Goal: Task Accomplishment & Management: Manage account settings

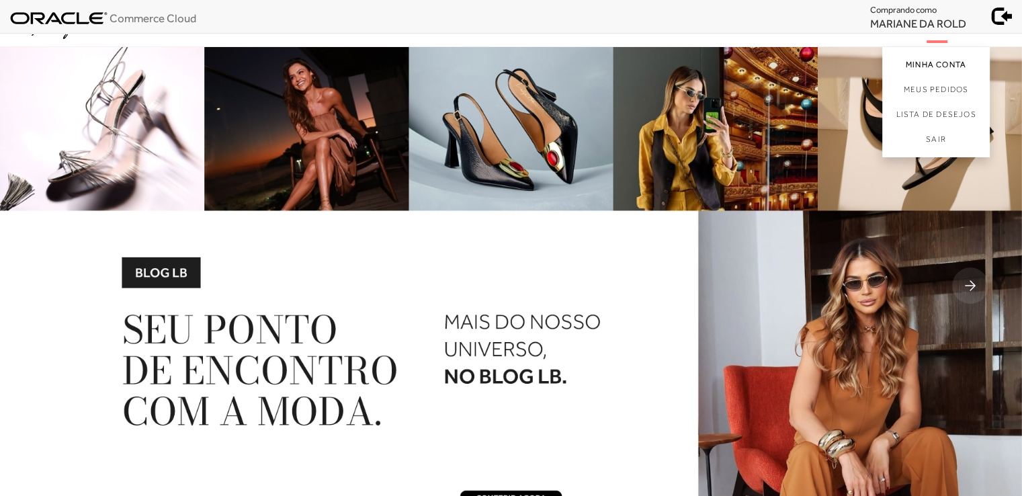
click at [931, 65] on link "Minha Conta" at bounding box center [936, 62] width 108 height 30
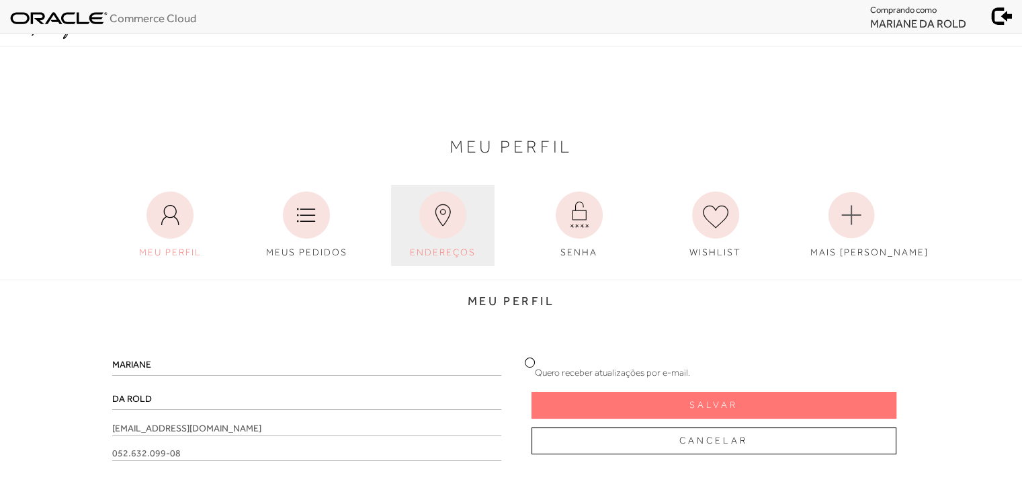
click at [444, 227] on icon at bounding box center [442, 215] width 47 height 47
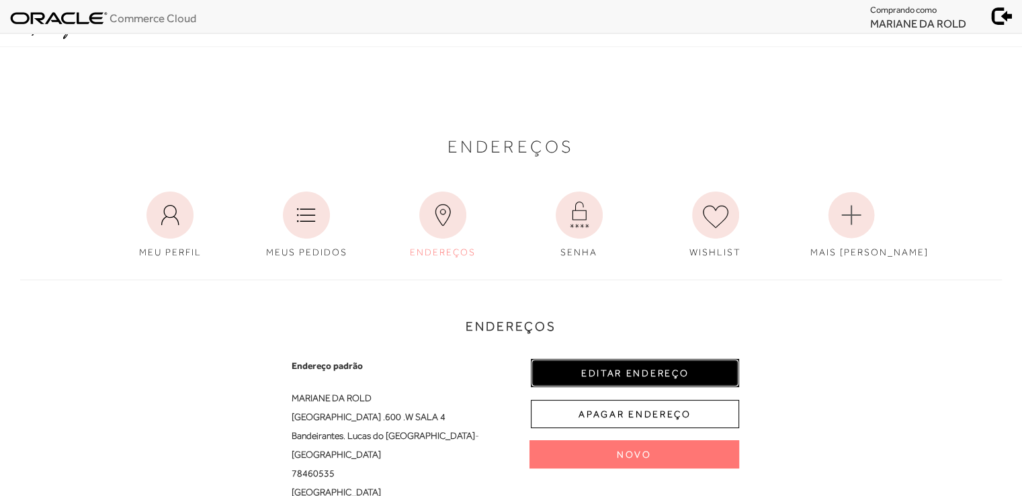
click at [610, 372] on button "EDITAR ENDEREÇO" at bounding box center [635, 373] width 208 height 28
select select "MT"
select select "BR"
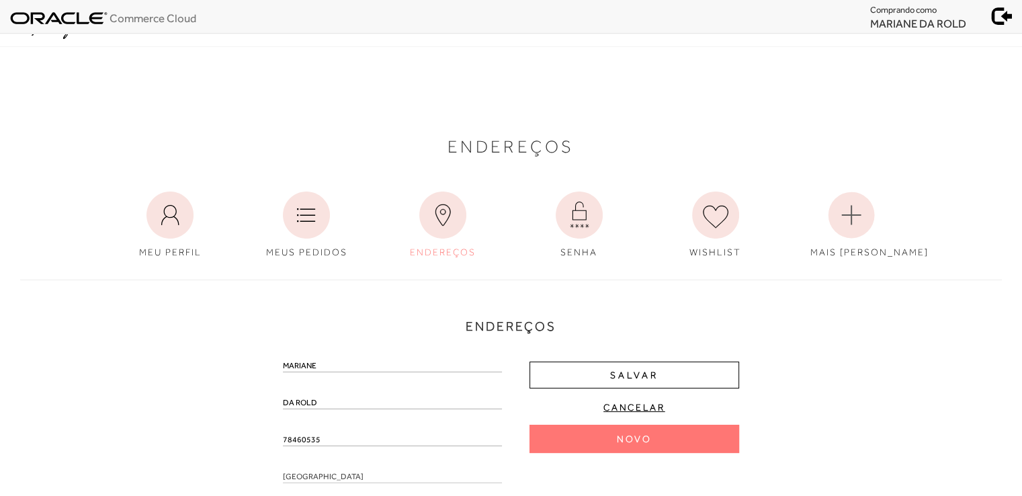
click at [306, 444] on input "78460535" at bounding box center [392, 439] width 219 height 13
type input "78460-535"
drag, startPoint x: 329, startPoint y: 441, endPoint x: 249, endPoint y: 441, distance: 80.6
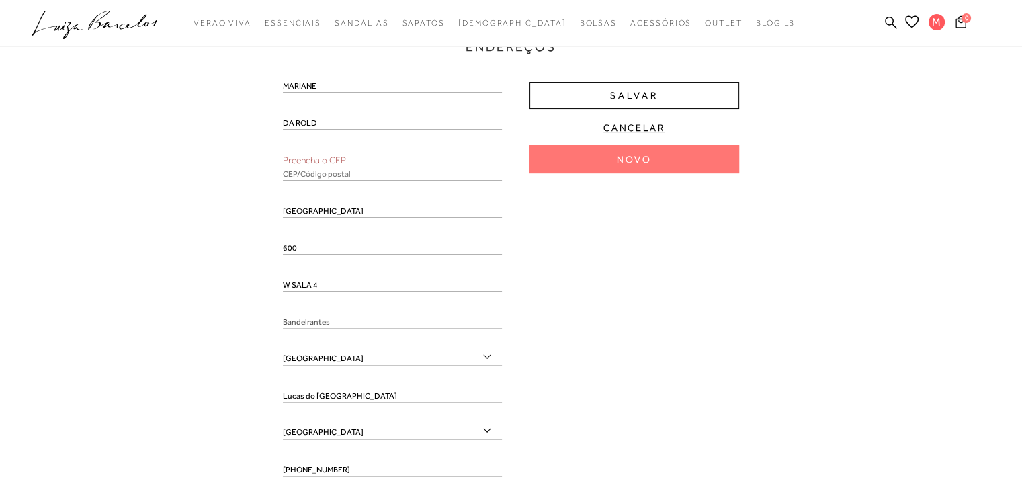
click at [314, 176] on input "text" at bounding box center [392, 173] width 219 height 13
paste input "78460-535"
type input "78460-535"
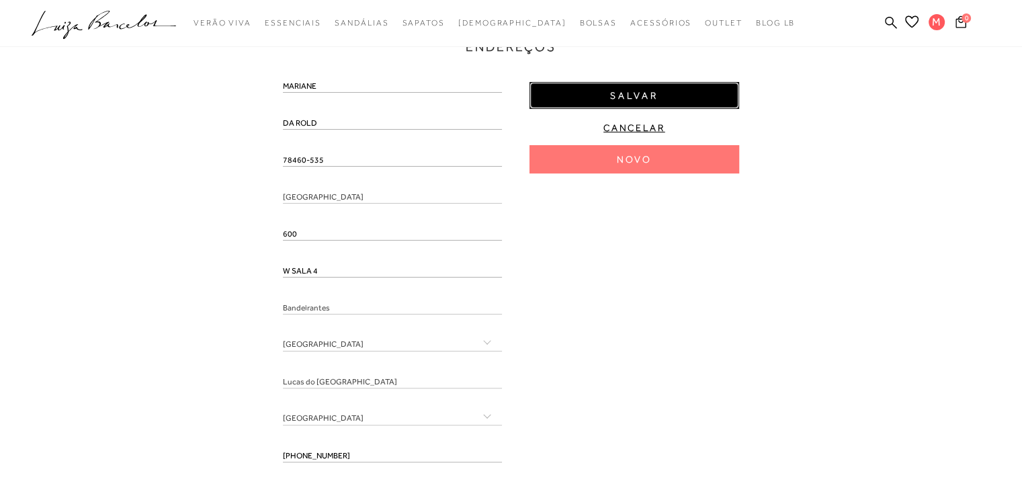
click at [625, 100] on span "Salvar" at bounding box center [634, 95] width 48 height 13
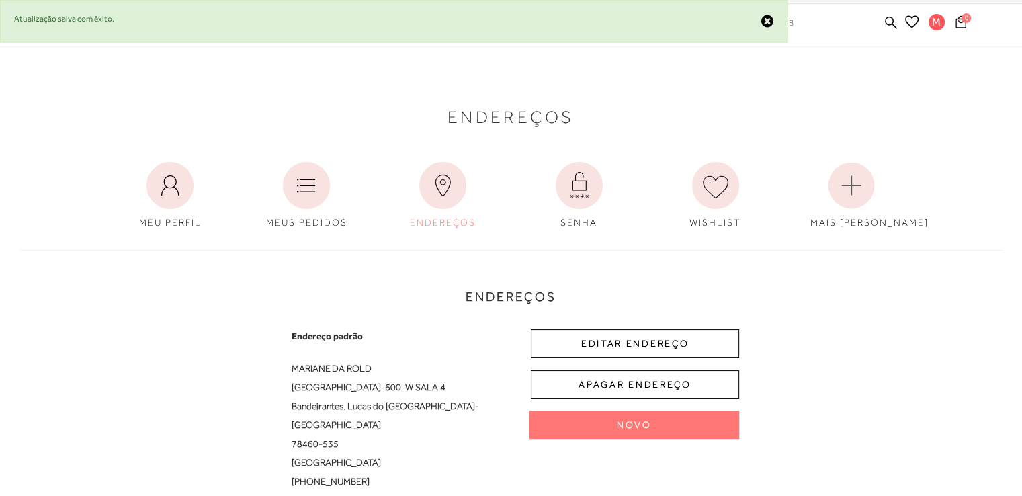
scroll to position [0, 0]
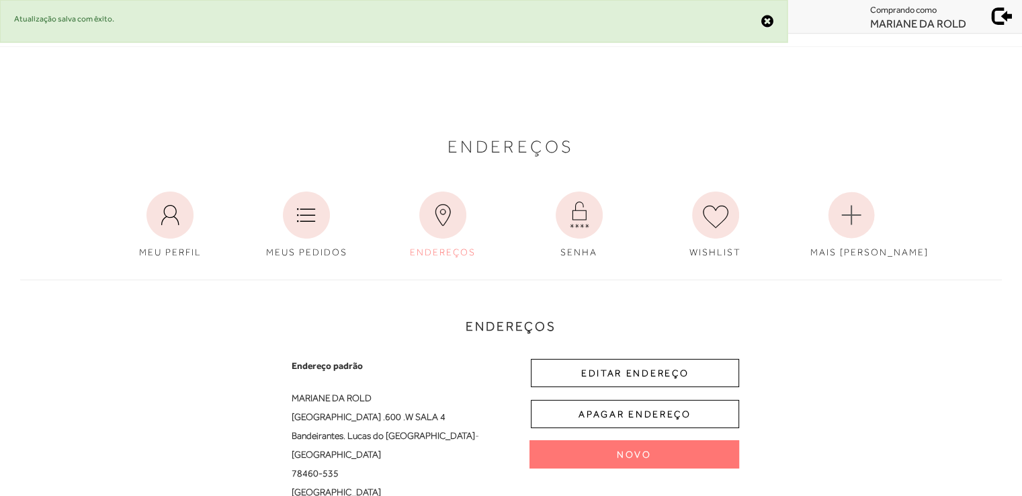
click at [997, 22] on span at bounding box center [1002, 14] width 19 height 19
